Goal: Check status

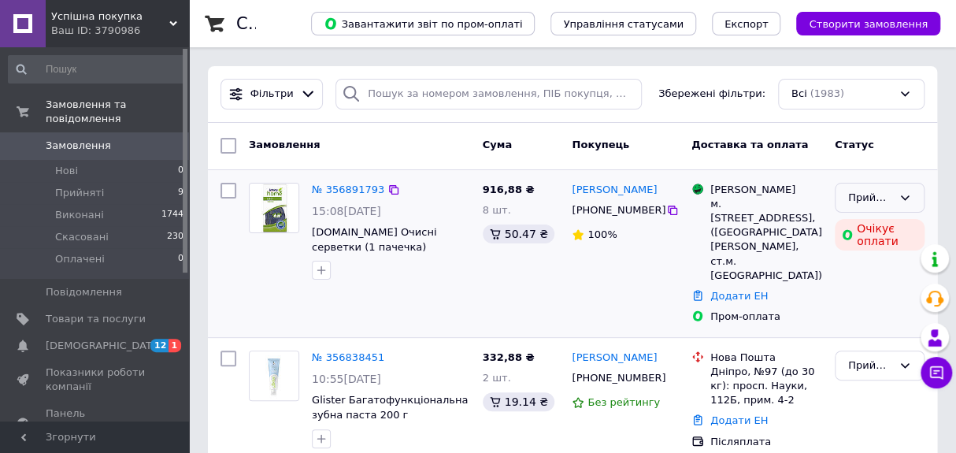
click at [876, 197] on div "Прийнято" at bounding box center [871, 198] width 44 height 17
click at [877, 254] on li "Скасовано" at bounding box center [880, 259] width 88 height 29
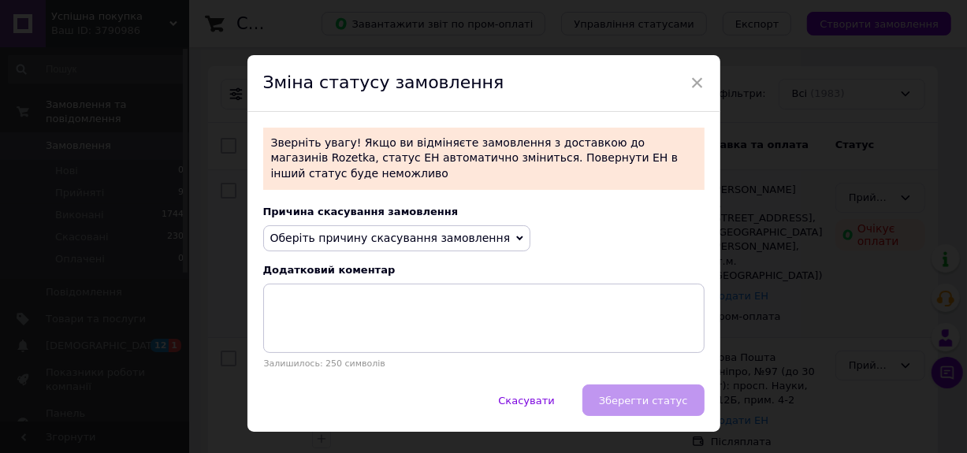
click at [516, 236] on icon at bounding box center [519, 238] width 7 height 5
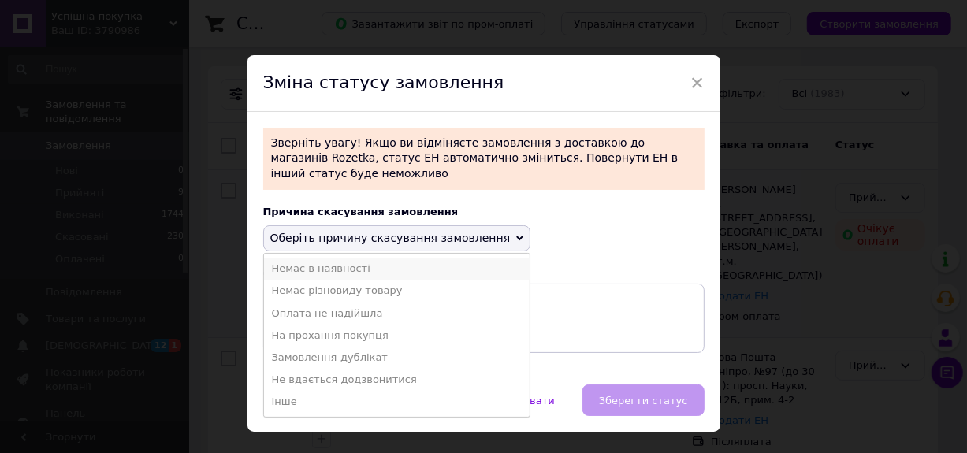
click at [349, 258] on li "Немає в наявності" at bounding box center [397, 269] width 266 height 22
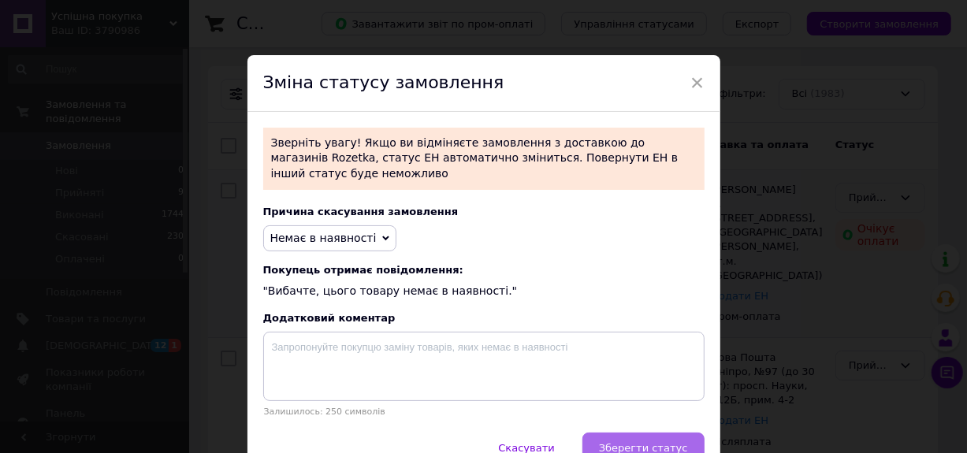
click at [636, 442] on span "Зберегти статус" at bounding box center [643, 448] width 89 height 12
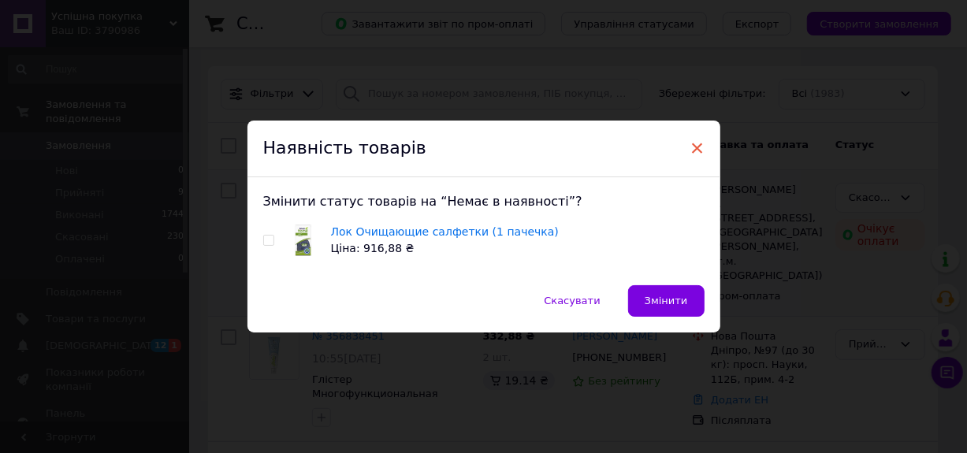
click at [690, 153] on span "×" at bounding box center [697, 148] width 14 height 27
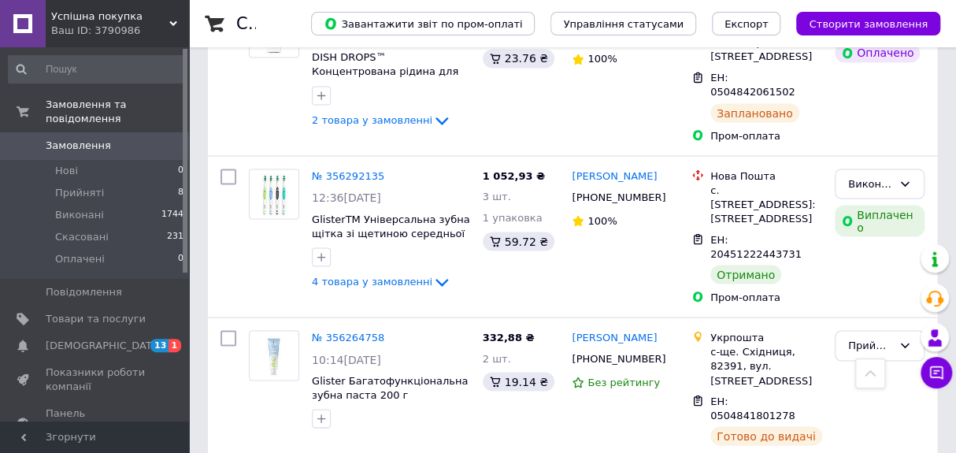
scroll to position [1198, 0]
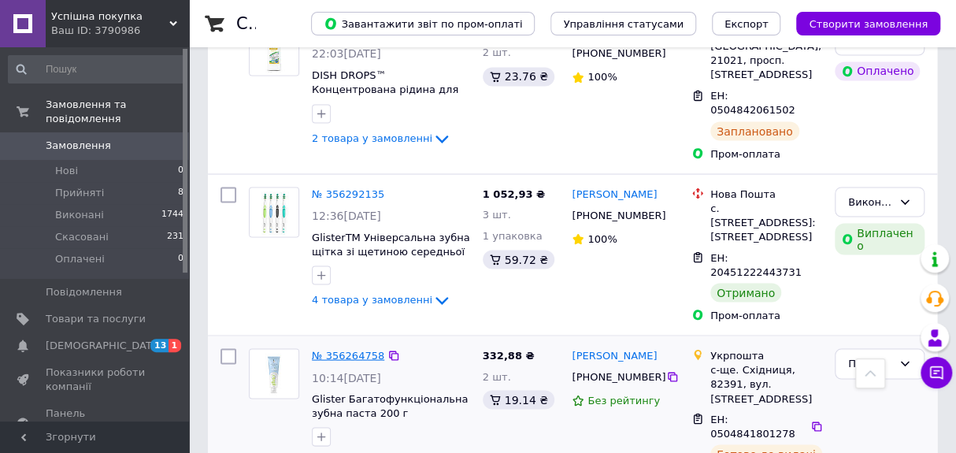
click at [362, 349] on link "№ 356264758" at bounding box center [348, 355] width 72 height 12
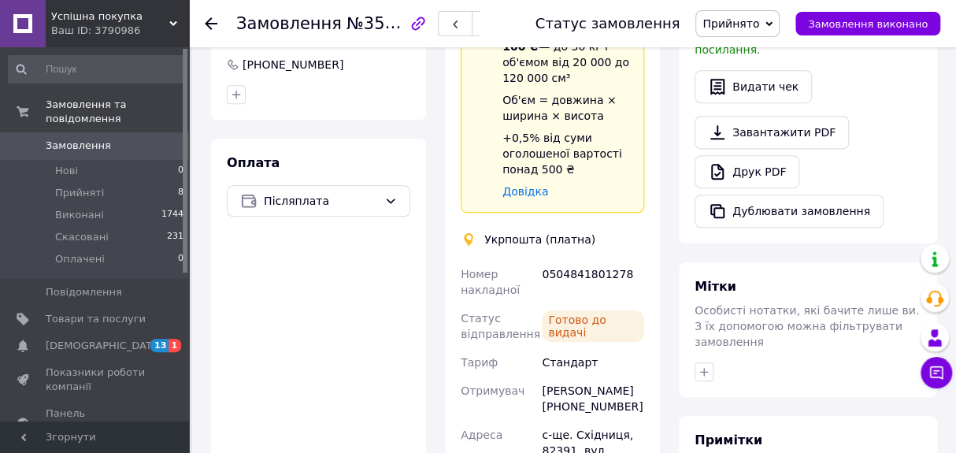
scroll to position [507, 0]
